Goal: Book appointment/travel/reservation

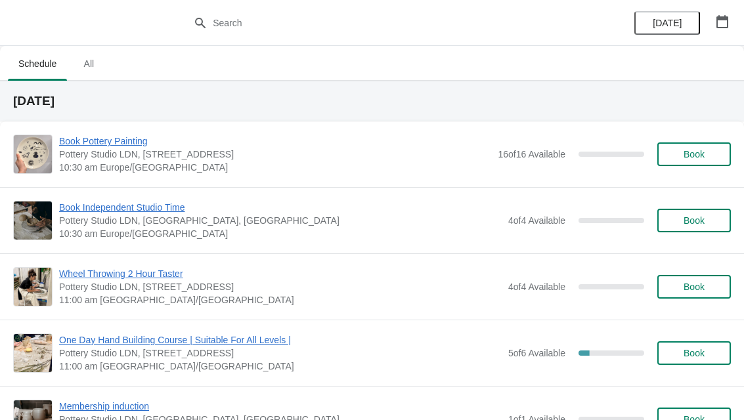
click at [727, 20] on icon "button" at bounding box center [722, 21] width 12 height 13
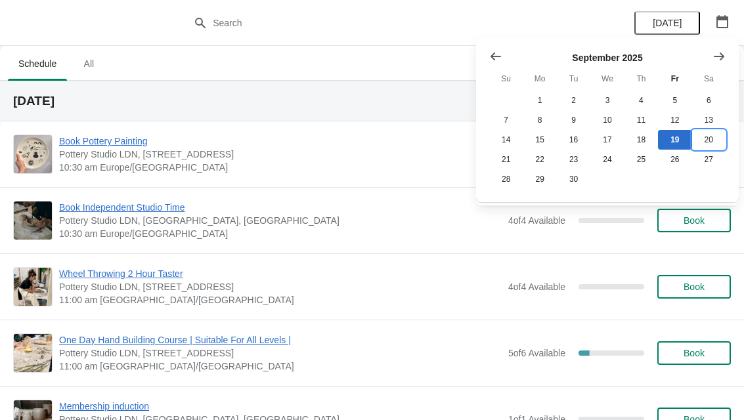
click at [710, 136] on button "20" at bounding box center [708, 140] width 33 height 20
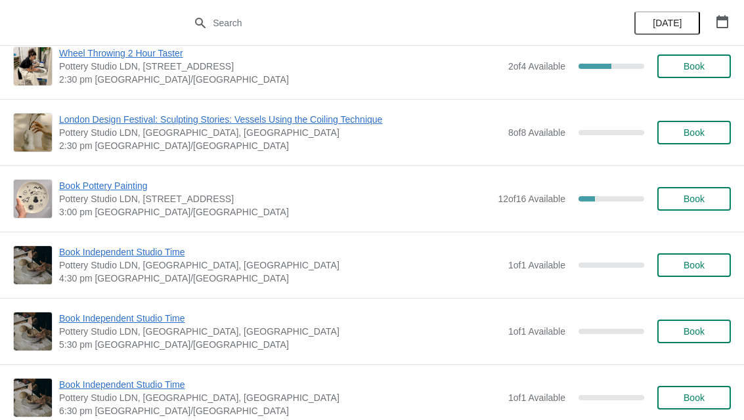
scroll to position [284, 0]
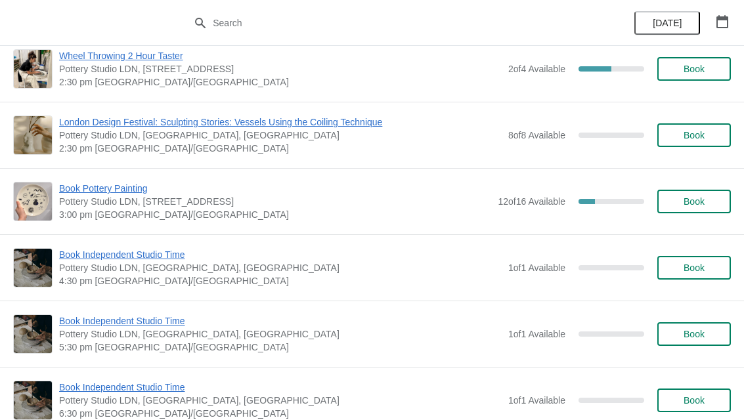
click at [700, 201] on span "Book" at bounding box center [693, 201] width 21 height 11
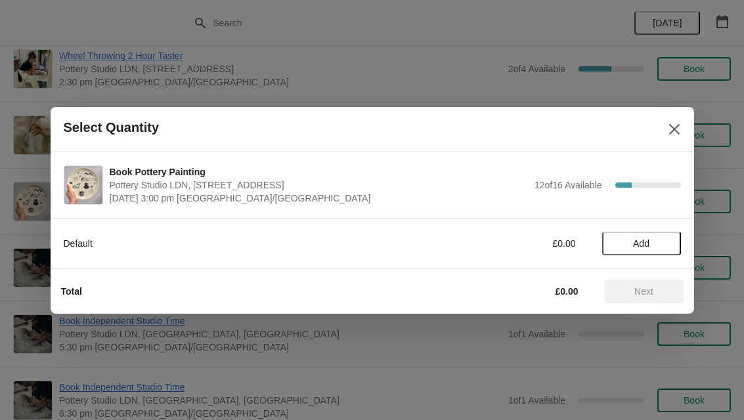
click at [645, 242] on span "Add" at bounding box center [641, 243] width 16 height 11
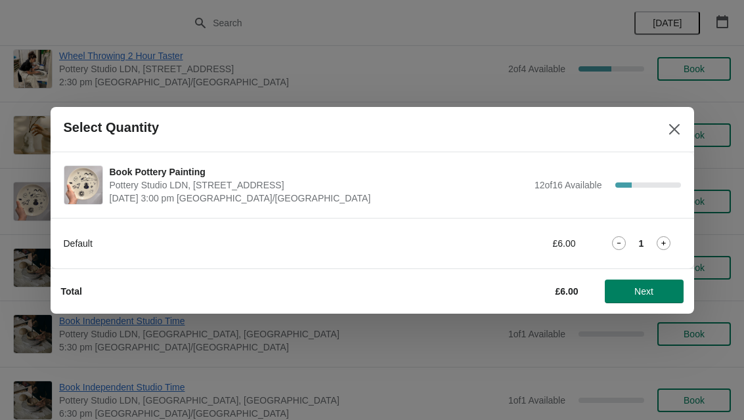
click at [633, 295] on span "Next" at bounding box center [644, 291] width 58 height 11
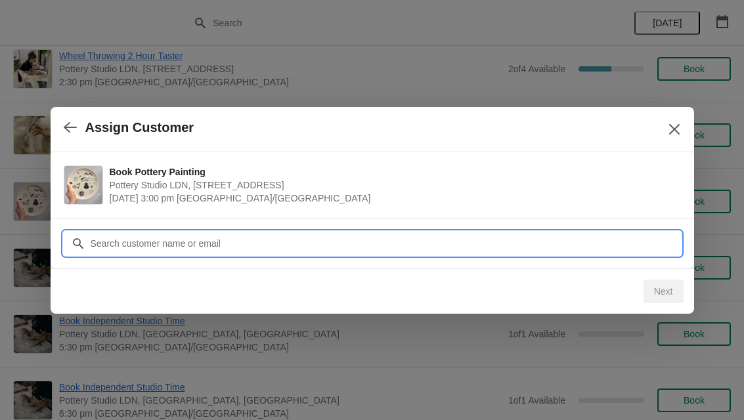
click at [572, 240] on input "Customer" at bounding box center [385, 244] width 591 height 24
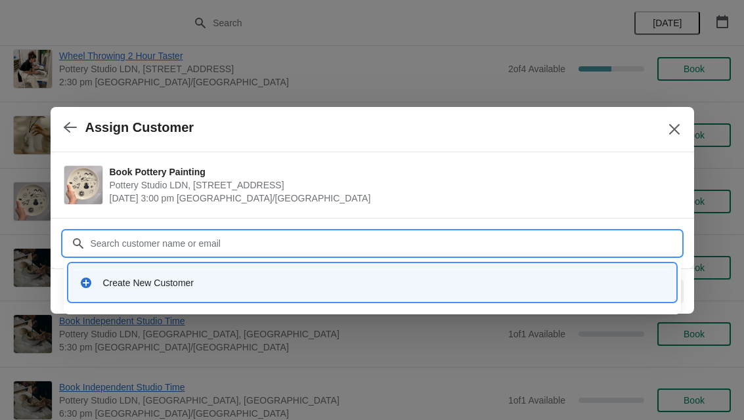
click at [182, 285] on div "Create New Customer" at bounding box center [384, 282] width 562 height 13
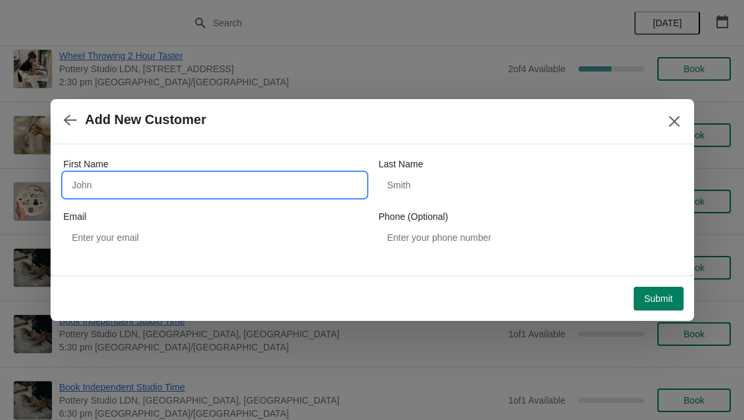
click at [246, 188] on input "First Name" at bounding box center [215, 185] width 302 height 24
type input "Aviva"
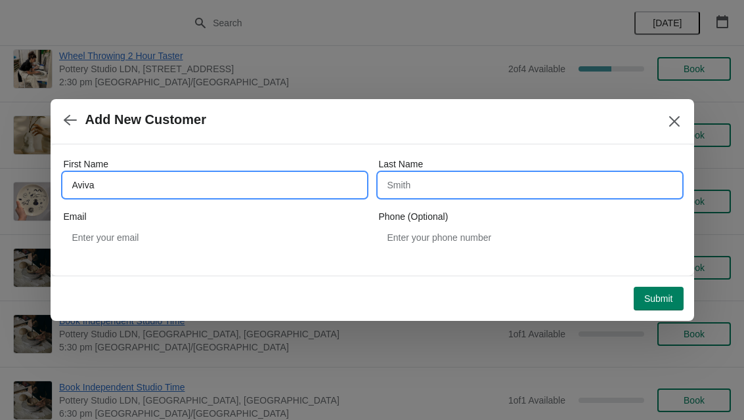
click at [494, 182] on input "Last Name" at bounding box center [530, 185] width 302 height 24
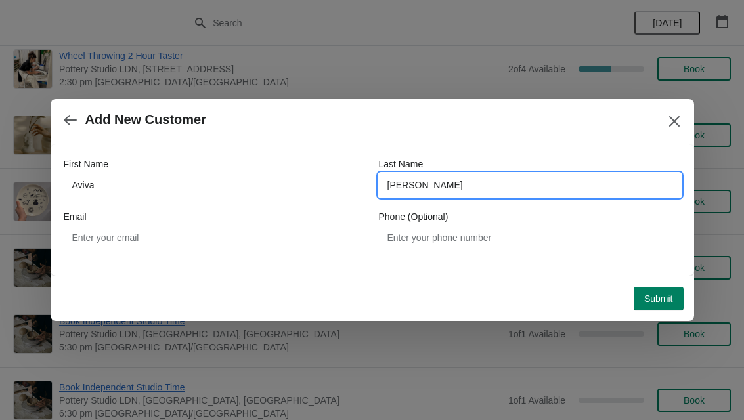
type input "Gilmore"
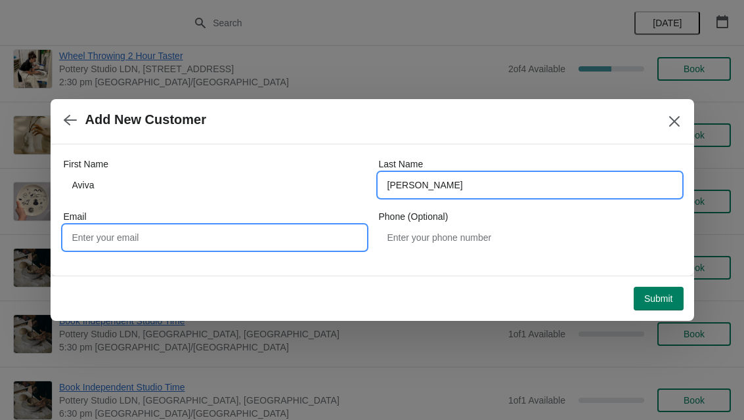
click at [179, 234] on input "Email" at bounding box center [215, 238] width 302 height 24
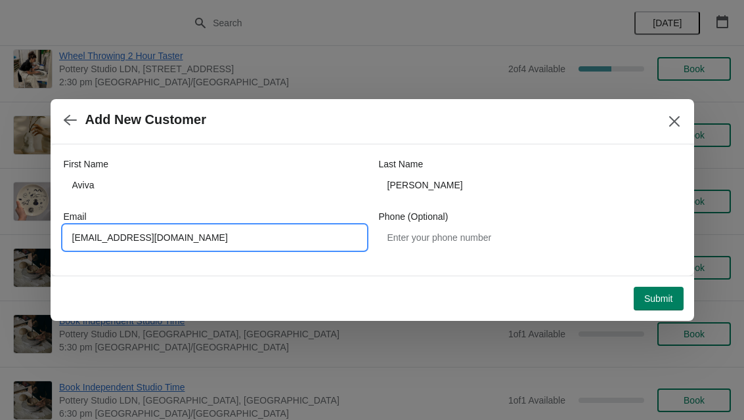
type input "Avivagiomore12@gamil.com"
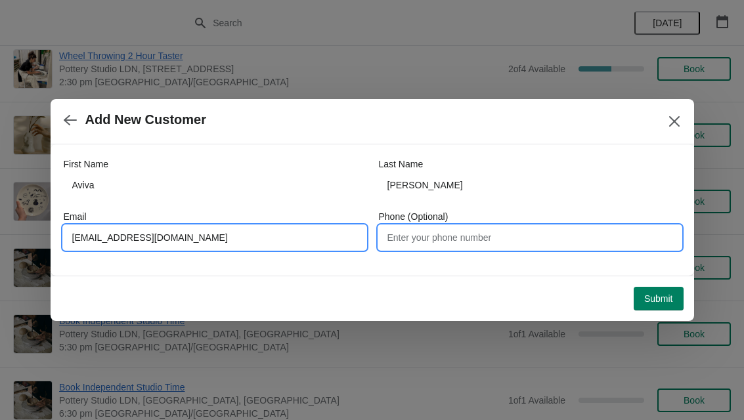
click at [459, 240] on input "Phone (Optional)" at bounding box center [530, 238] width 302 height 24
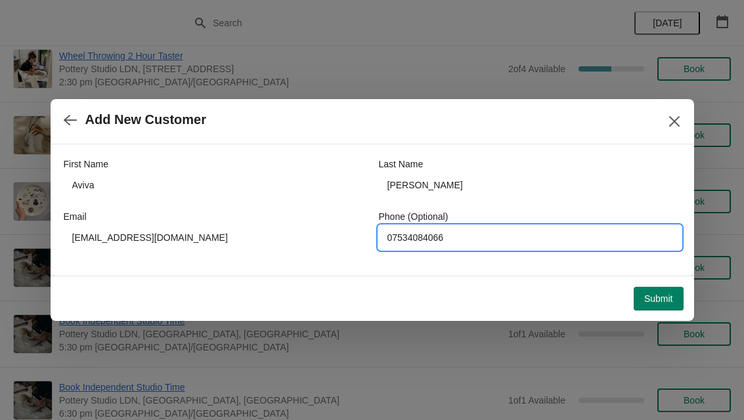
type input "07534084066"
click at [666, 307] on button "Submit" at bounding box center [658, 299] width 50 height 24
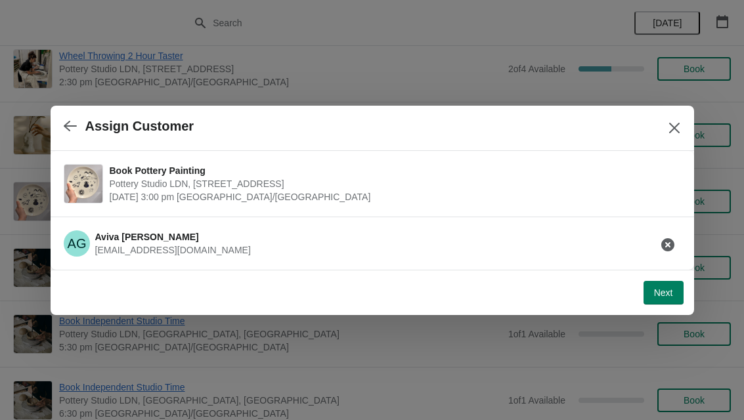
click at [668, 287] on span "Next" at bounding box center [663, 292] width 19 height 11
select select "Yes"
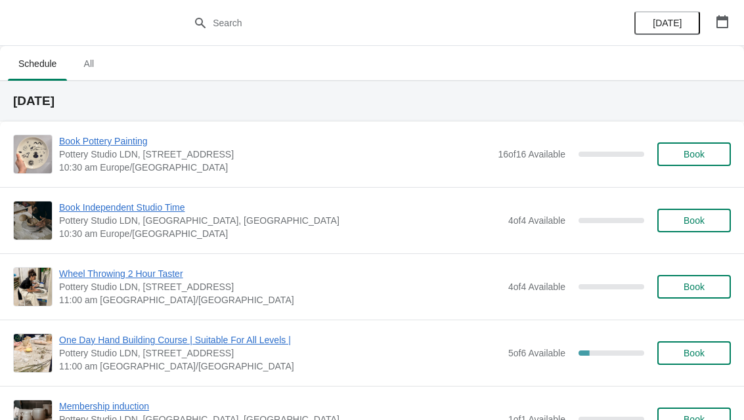
click at [728, 28] on button "button" at bounding box center [722, 22] width 24 height 24
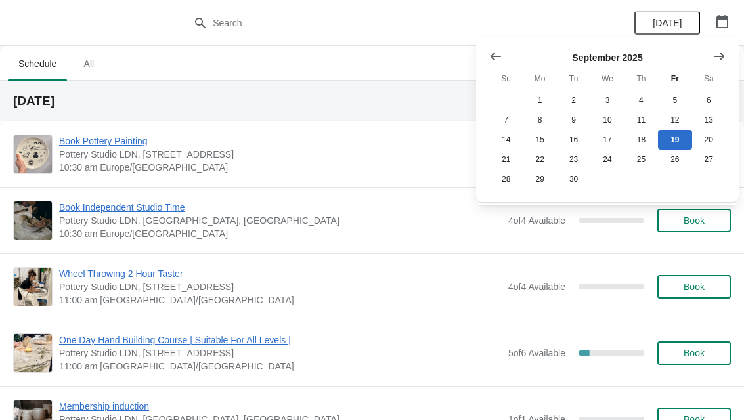
click at [717, 57] on icon "Show next month, October 2025" at bounding box center [718, 56] width 13 height 13
click at [710, 118] on button "11" at bounding box center [708, 120] width 33 height 20
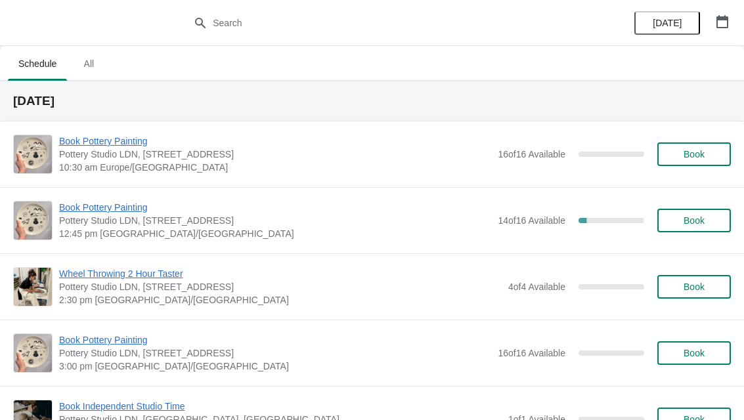
click at [698, 220] on span "Book" at bounding box center [693, 220] width 21 height 11
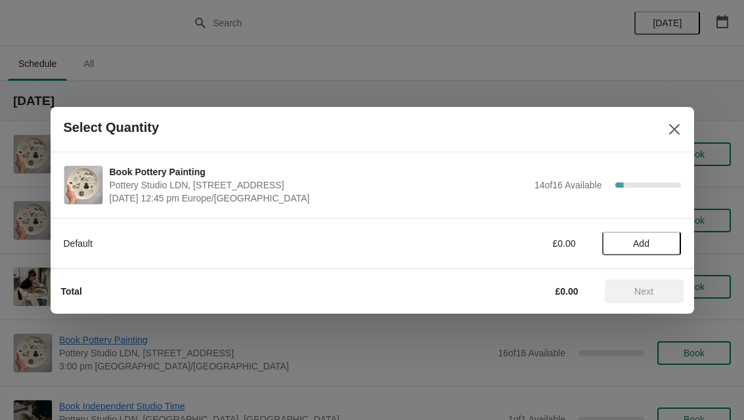
click at [649, 239] on span "Add" at bounding box center [641, 243] width 16 height 11
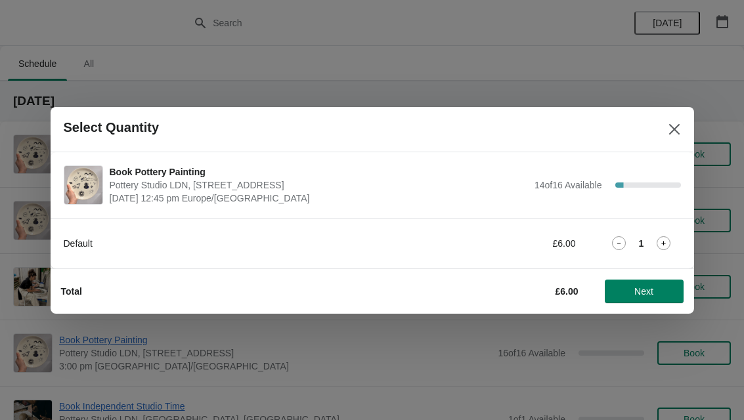
click at [656, 257] on div "Default £6.00 1" at bounding box center [372, 243] width 643 height 51
click at [664, 243] on icon at bounding box center [664, 243] width 5 height 5
click at [658, 248] on icon at bounding box center [663, 243] width 14 height 14
click at [664, 238] on icon at bounding box center [663, 243] width 14 height 14
click at [666, 239] on icon at bounding box center [663, 243] width 14 height 14
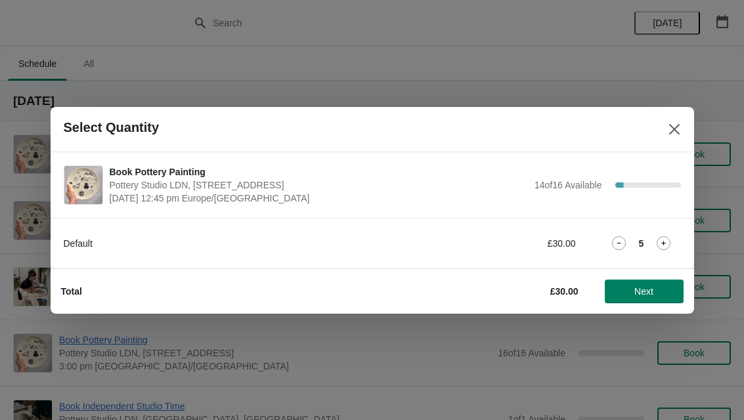
click at [668, 241] on icon at bounding box center [663, 243] width 14 height 14
click at [660, 289] on span "Next" at bounding box center [644, 291] width 58 height 11
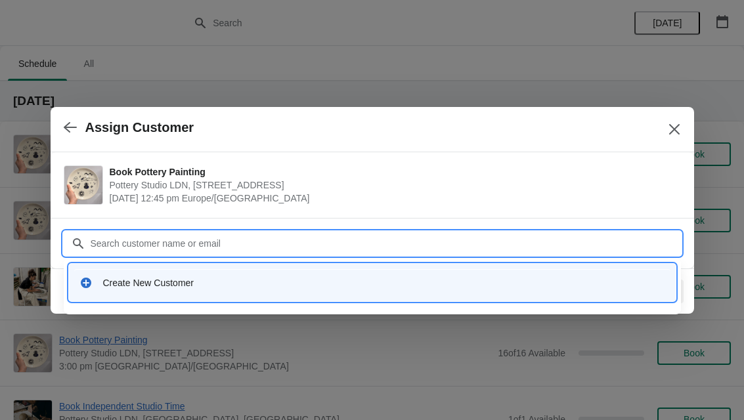
click at [232, 276] on div "Create New Customer" at bounding box center [384, 282] width 562 height 13
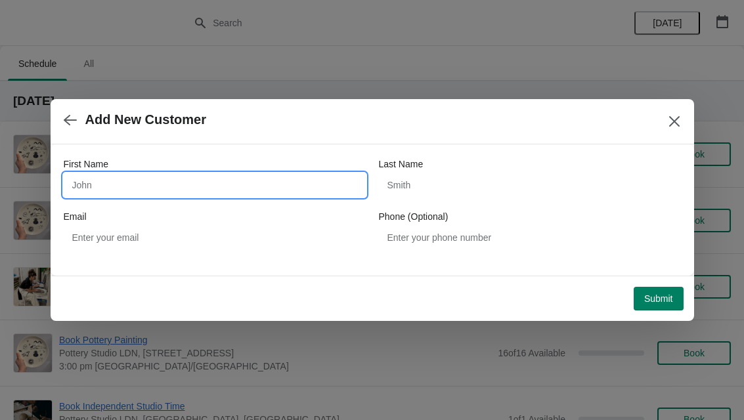
click at [89, 186] on input "First Name" at bounding box center [215, 185] width 302 height 24
type input "[PERSON_NAME]"
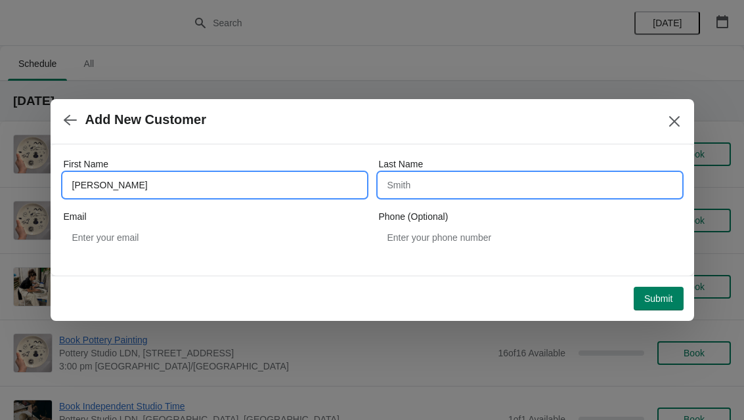
click at [457, 186] on input "Last Name" at bounding box center [530, 185] width 302 height 24
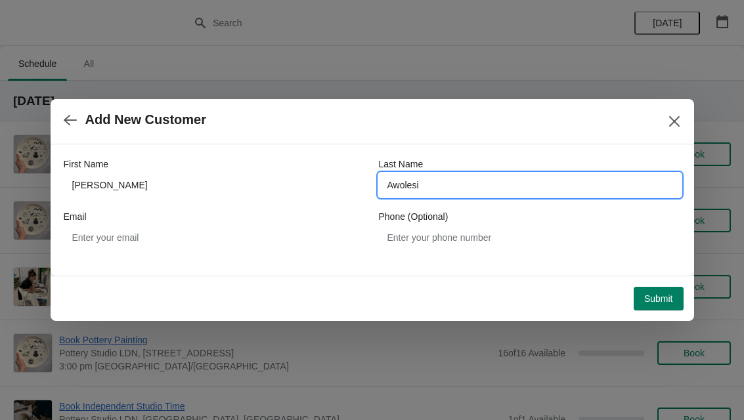
type input "Awolesi"
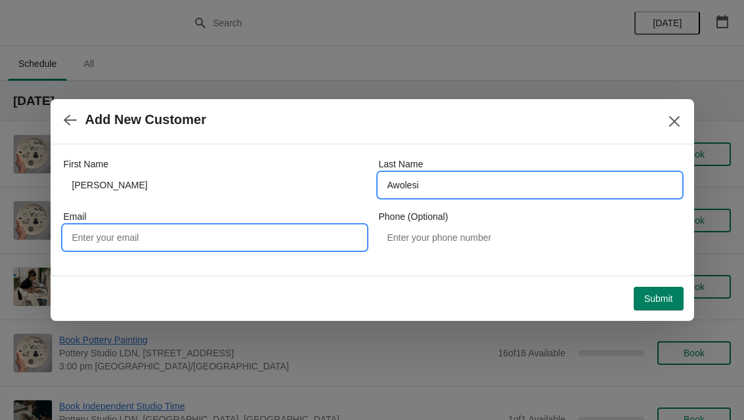
click at [268, 233] on input "Email" at bounding box center [215, 238] width 302 height 24
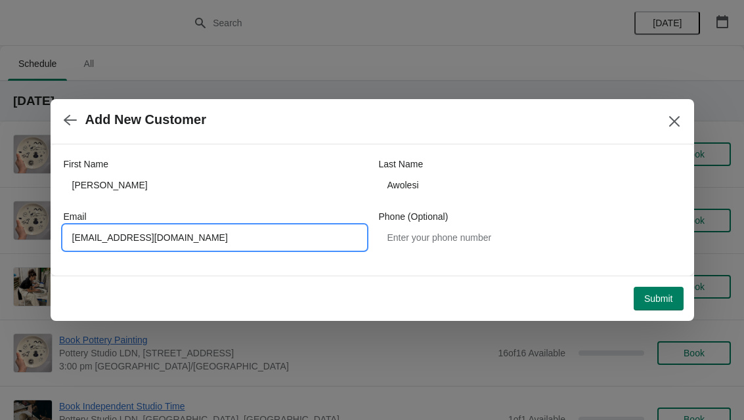
type input "[EMAIL_ADDRESS][DOMAIN_NAME]"
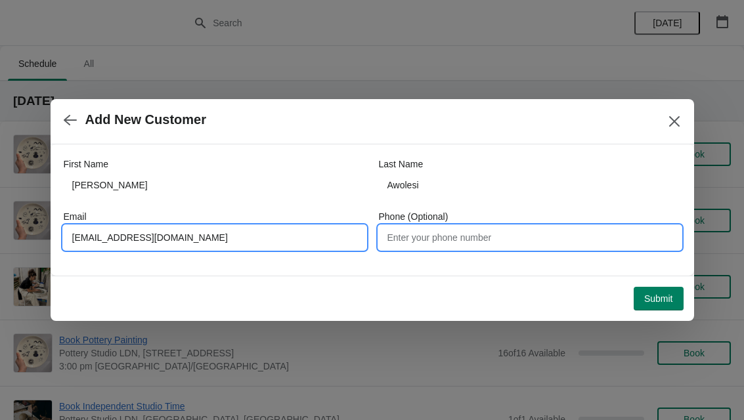
click at [497, 246] on input "Phone (Optional)" at bounding box center [530, 238] width 302 height 24
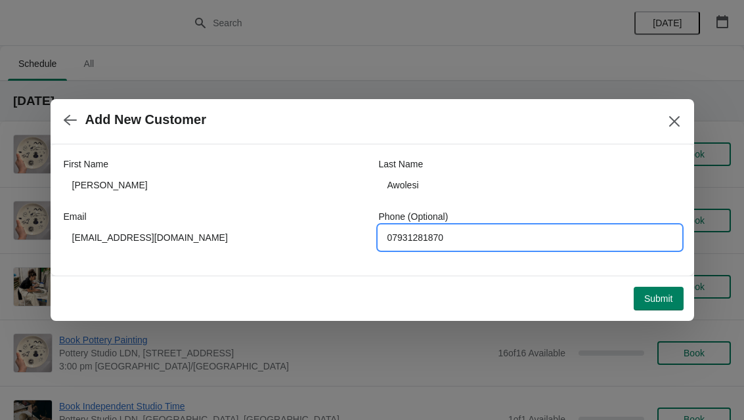
type input "07931281870"
click at [662, 293] on span "Submit" at bounding box center [658, 298] width 29 height 11
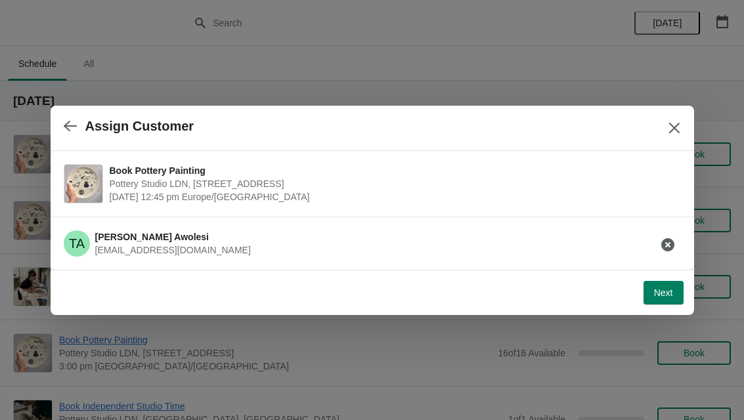
click at [660, 285] on button "Next" at bounding box center [663, 293] width 40 height 24
select select "Yes"
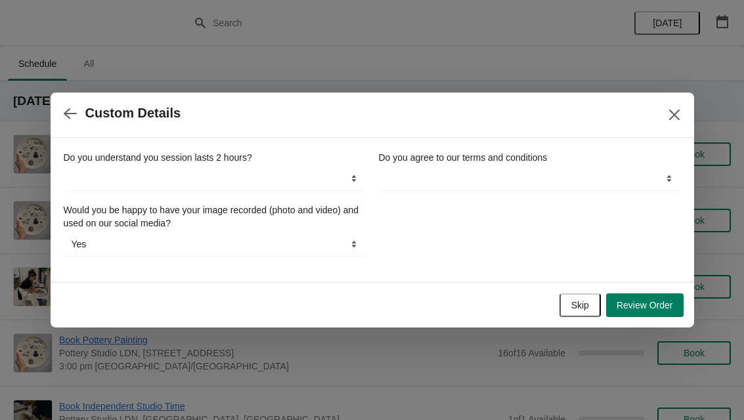
click at [574, 305] on span "Skip" at bounding box center [580, 305] width 18 height 11
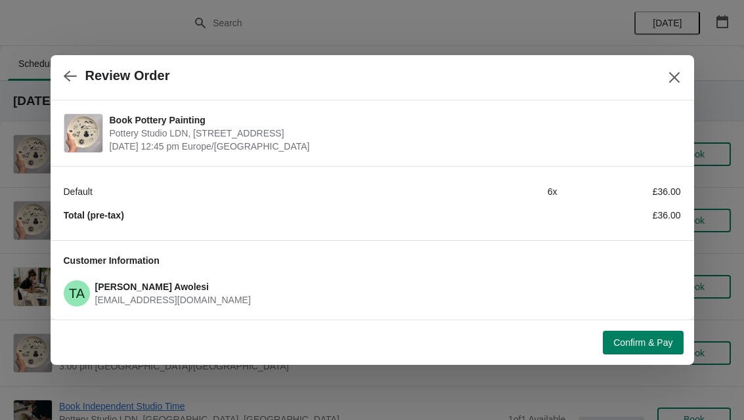
click at [651, 342] on span "Confirm & Pay" at bounding box center [642, 342] width 59 height 11
